Goal: Task Accomplishment & Management: Complete application form

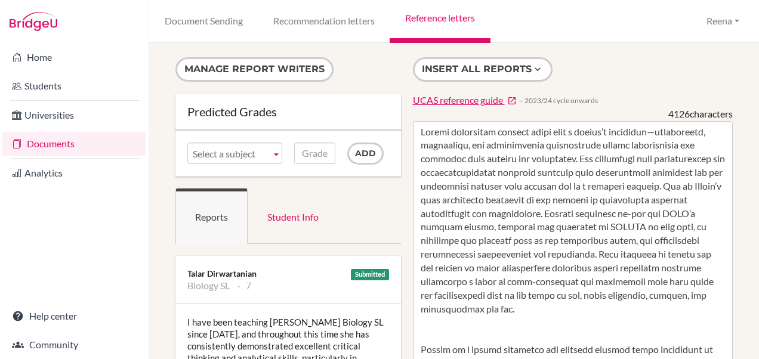
scroll to position [286, 0]
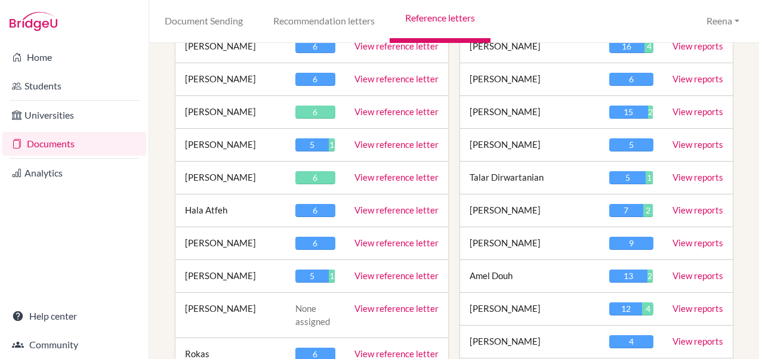
scroll to position [254, 0]
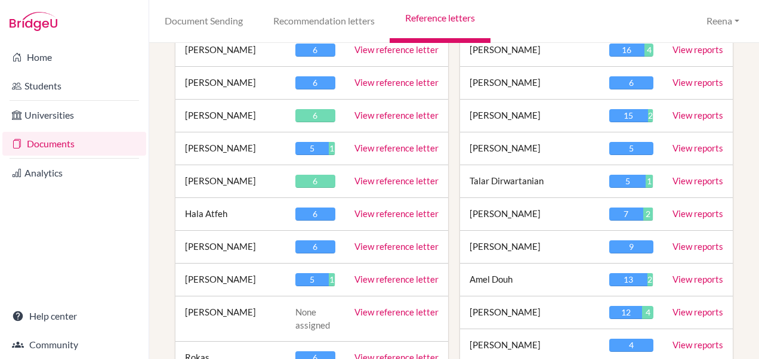
click at [381, 111] on link "View reference letter" at bounding box center [396, 115] width 84 height 11
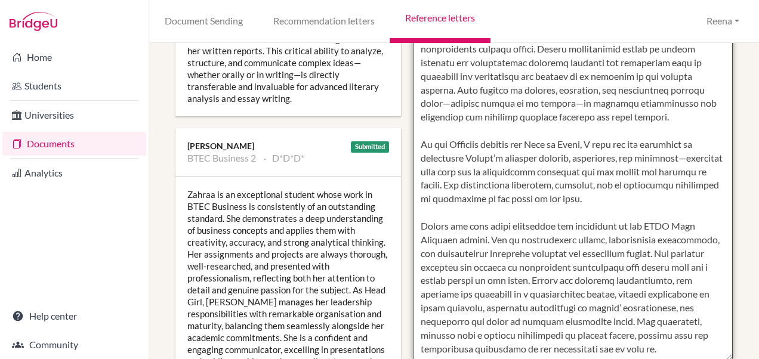
scroll to position [537, 0]
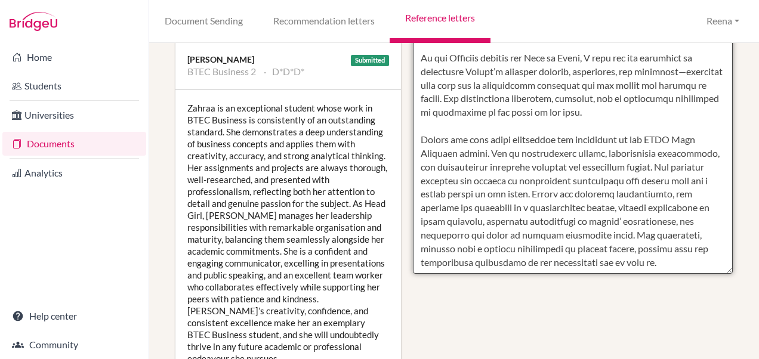
drag, startPoint x: 418, startPoint y: 116, endPoint x: 534, endPoint y: 263, distance: 187.8
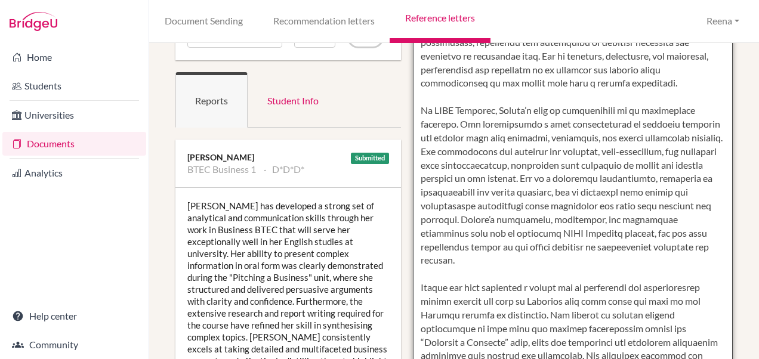
scroll to position [41, 0]
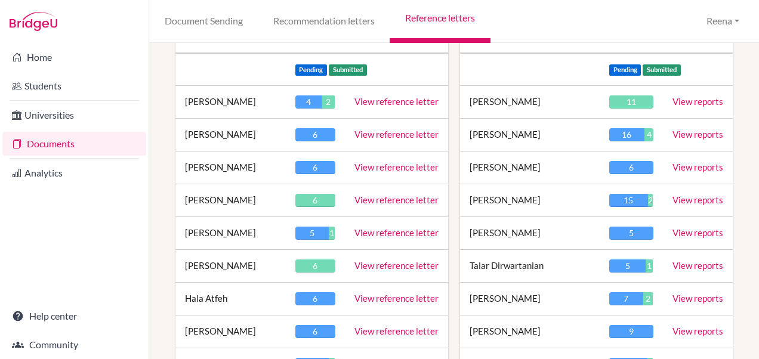
scroll to position [171, 0]
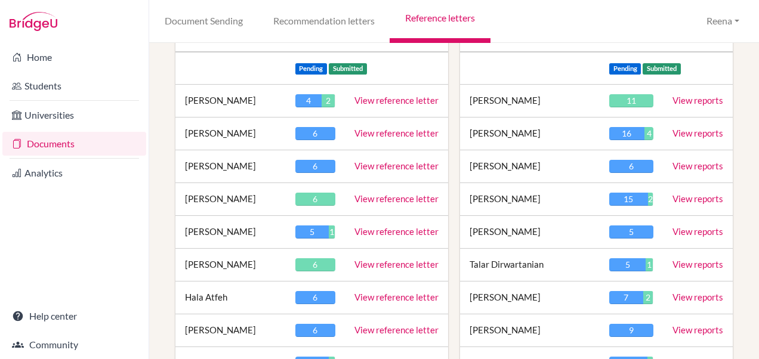
click at [376, 266] on link "View reference letter" at bounding box center [396, 264] width 84 height 11
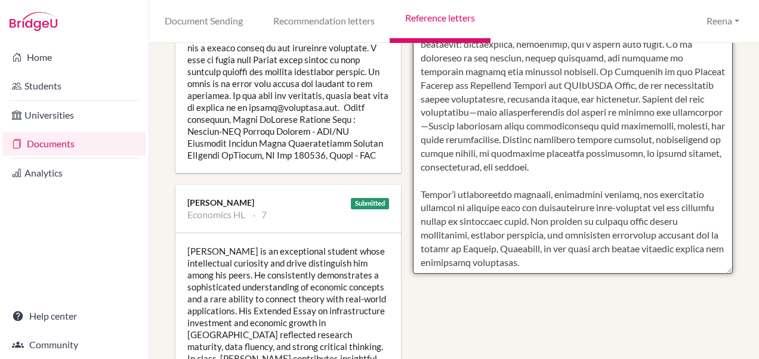
scroll to position [658, 0]
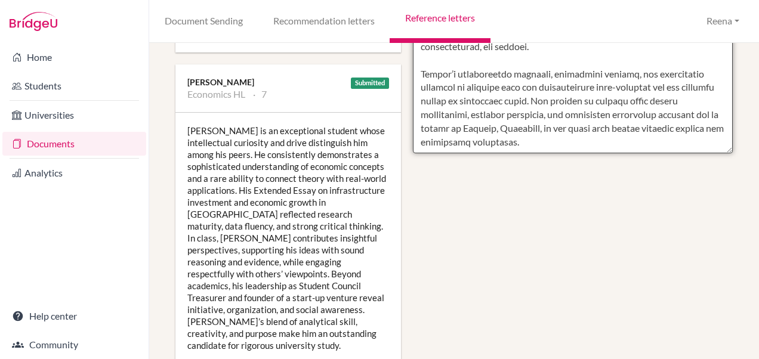
drag, startPoint x: 417, startPoint y: 129, endPoint x: 596, endPoint y: 103, distance: 181.5
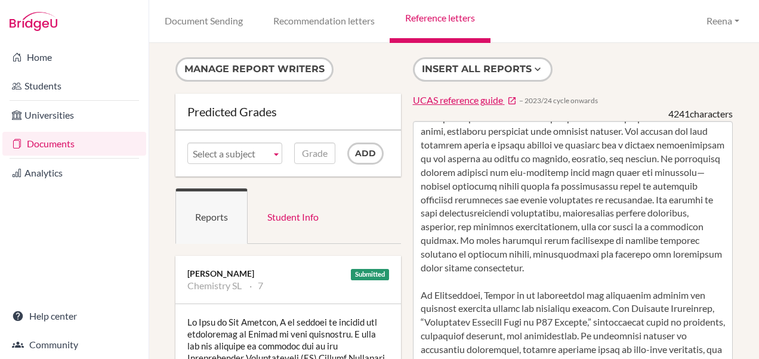
scroll to position [0, 0]
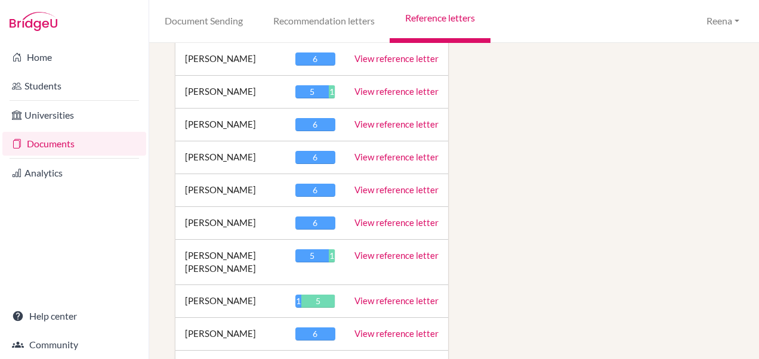
scroll to position [1555, 0]
click at [378, 295] on link "View reference letter" at bounding box center [396, 300] width 84 height 11
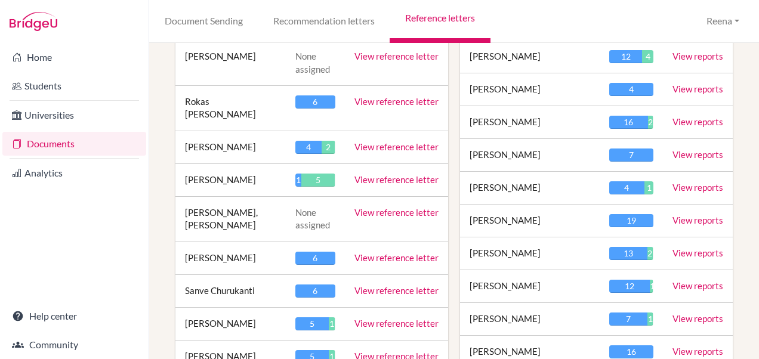
scroll to position [508, 0]
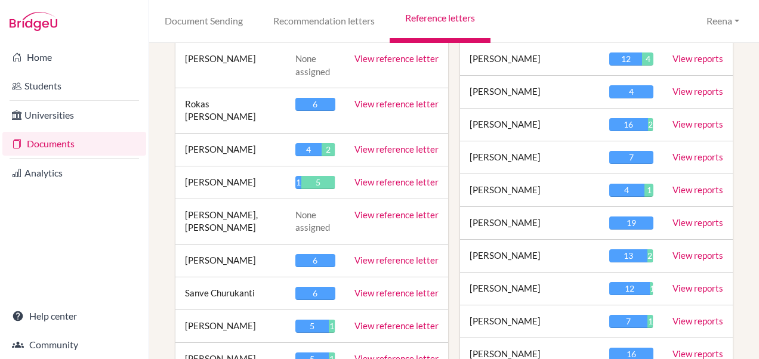
click at [373, 177] on link "View reference letter" at bounding box center [396, 182] width 84 height 11
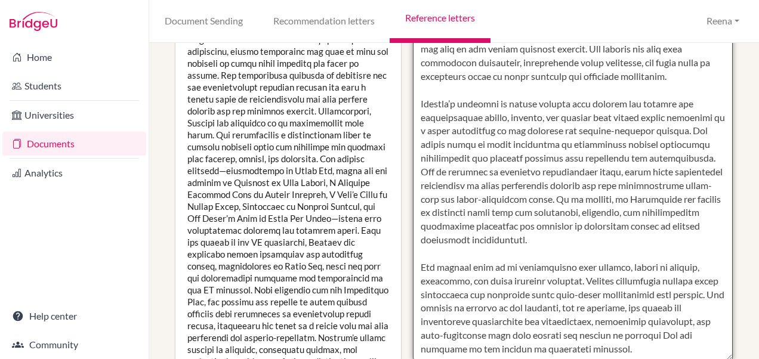
scroll to position [496, 0]
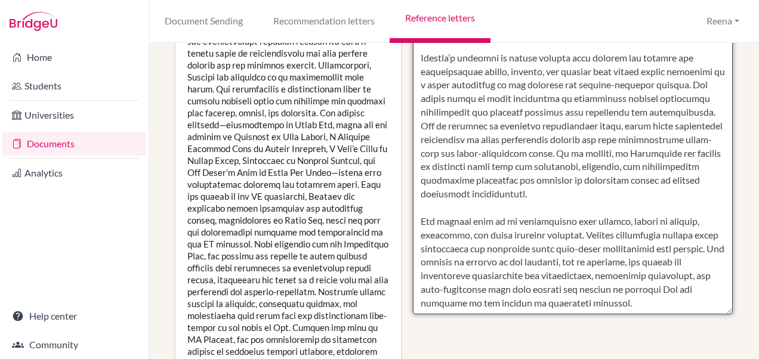
drag, startPoint x: 415, startPoint y: 131, endPoint x: 677, endPoint y: 297, distance: 310.1
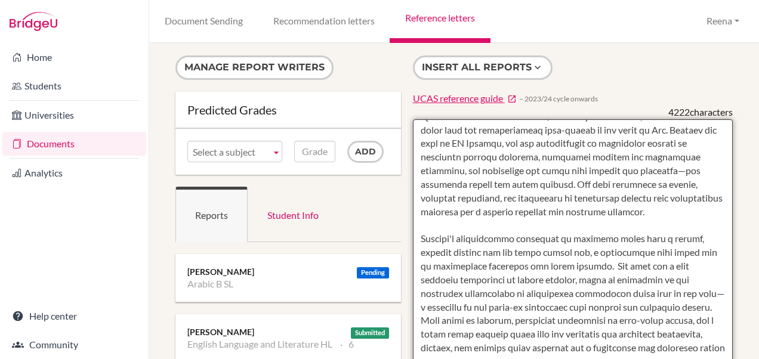
scroll to position [0, 0]
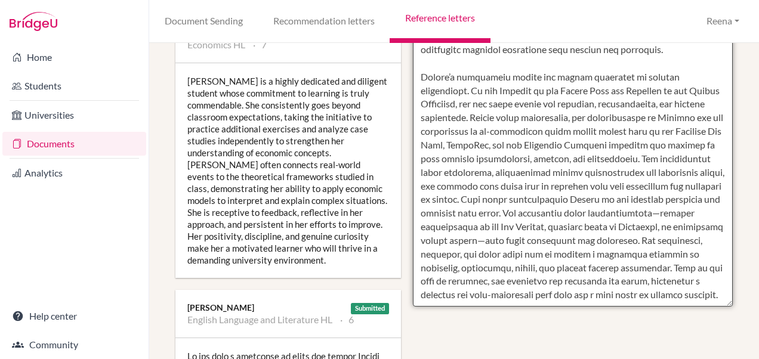
scroll to position [619, 0]
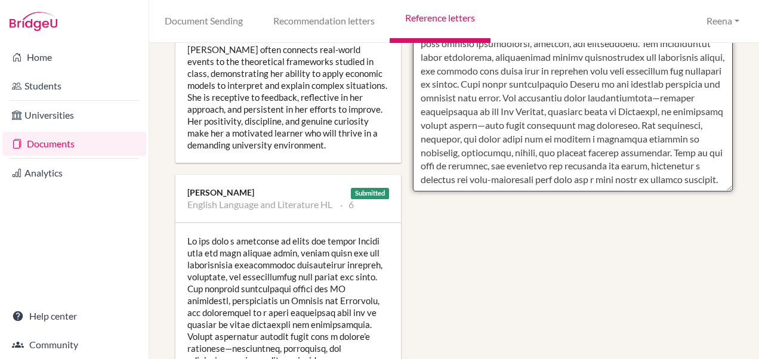
drag, startPoint x: 415, startPoint y: 129, endPoint x: 653, endPoint y: 239, distance: 261.7
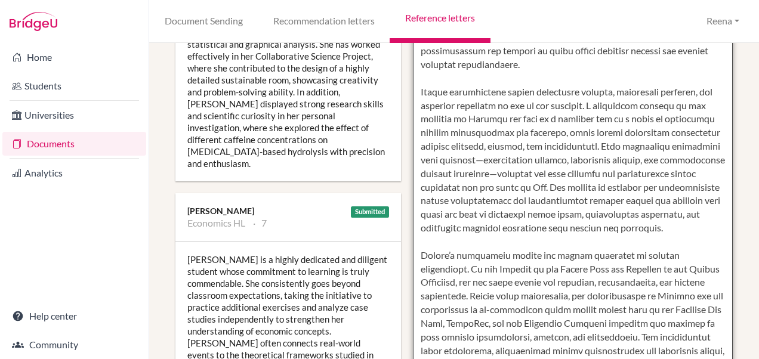
scroll to position [321, 0]
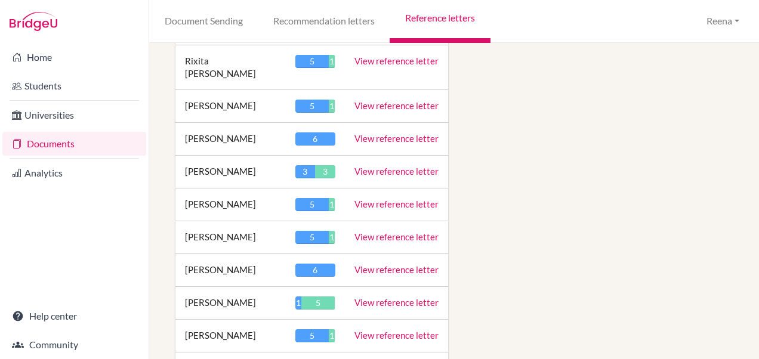
scroll to position [2370, 0]
click at [380, 297] on link "View reference letter" at bounding box center [396, 302] width 84 height 11
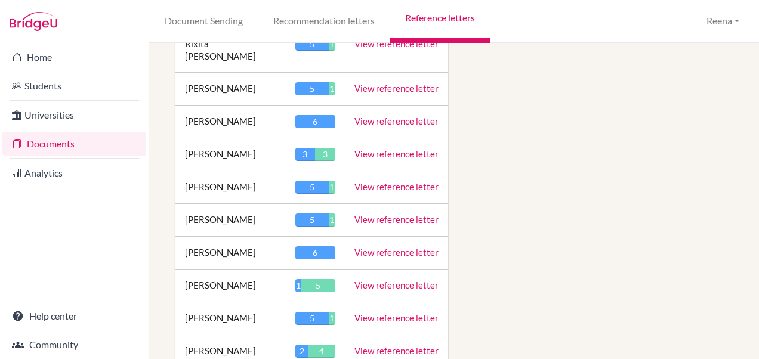
click at [364, 346] on link "View reference letter" at bounding box center [396, 351] width 84 height 11
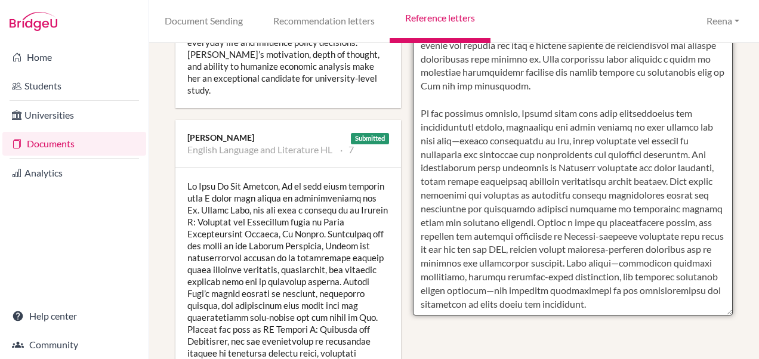
scroll to position [508, 0]
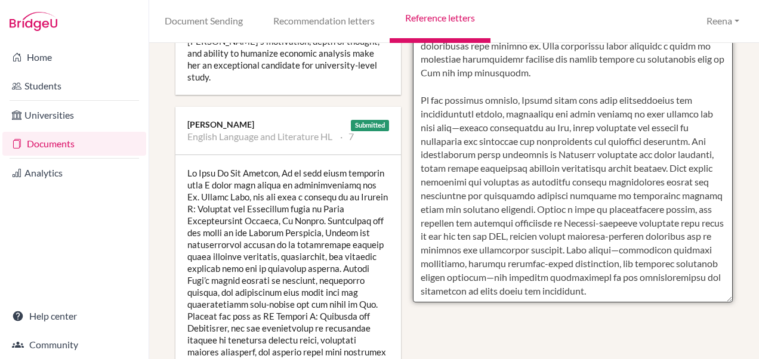
drag, startPoint x: 415, startPoint y: 131, endPoint x: 519, endPoint y: 260, distance: 165.1
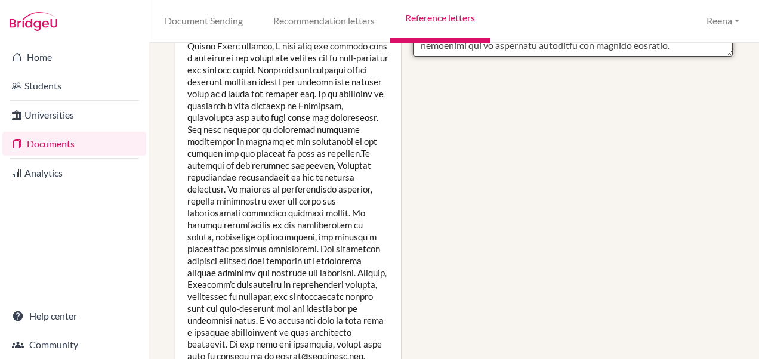
scroll to position [801, 0]
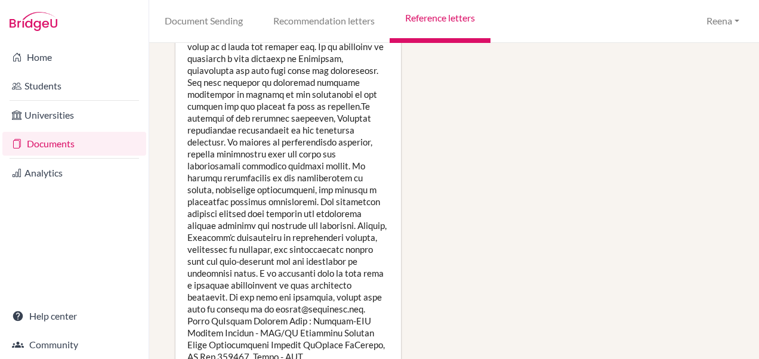
drag, startPoint x: 417, startPoint y: 128, endPoint x: 566, endPoint y: 186, distance: 160.2
click at [566, 186] on div "Manage report writers Predicted Grades Subject Biology HL Chemistry HL English …" at bounding box center [453, 306] width 569 height 2100
